Goal: Navigation & Orientation: Find specific page/section

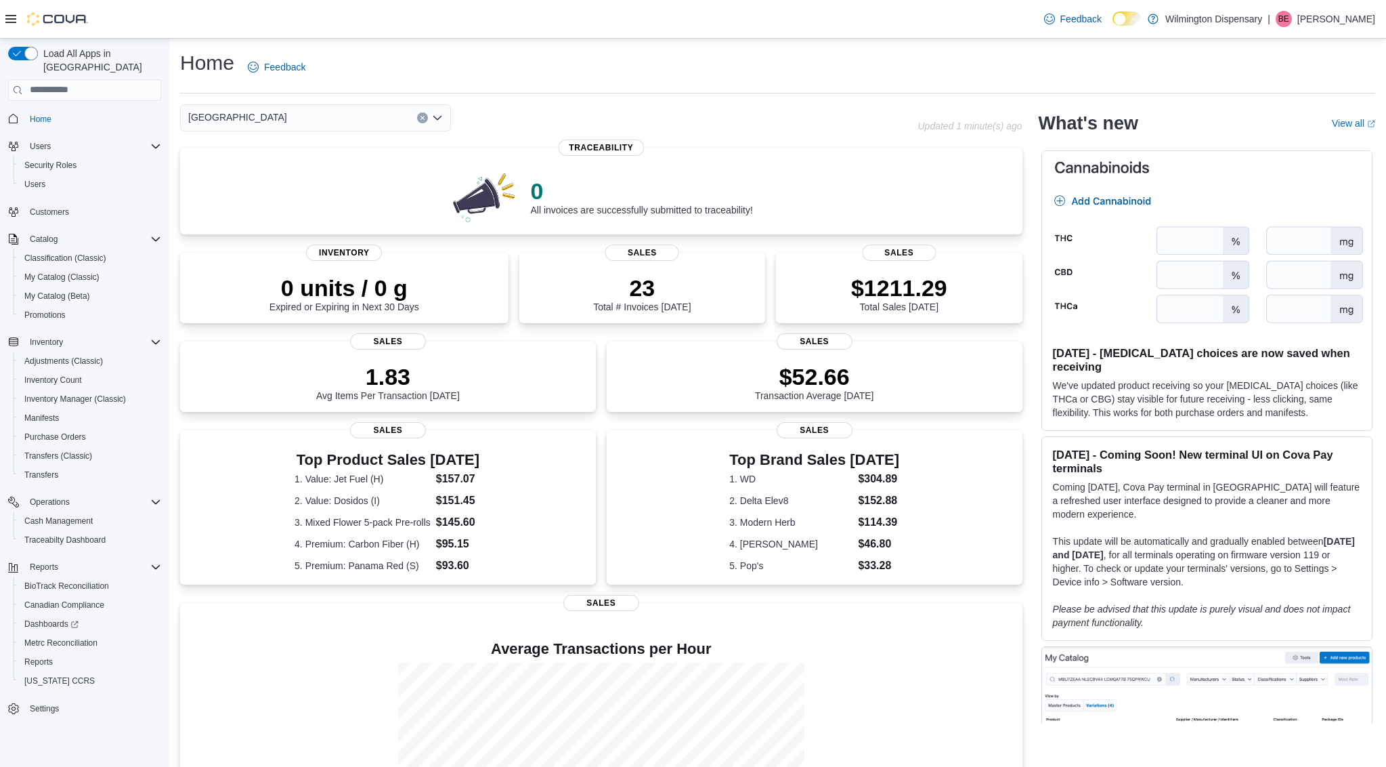
click at [288, 12] on div "Feedback Dark Mode Wilmington Dispensary | BE Ben Erichsen" at bounding box center [693, 19] width 1386 height 39
